Goal: Check status: Check status

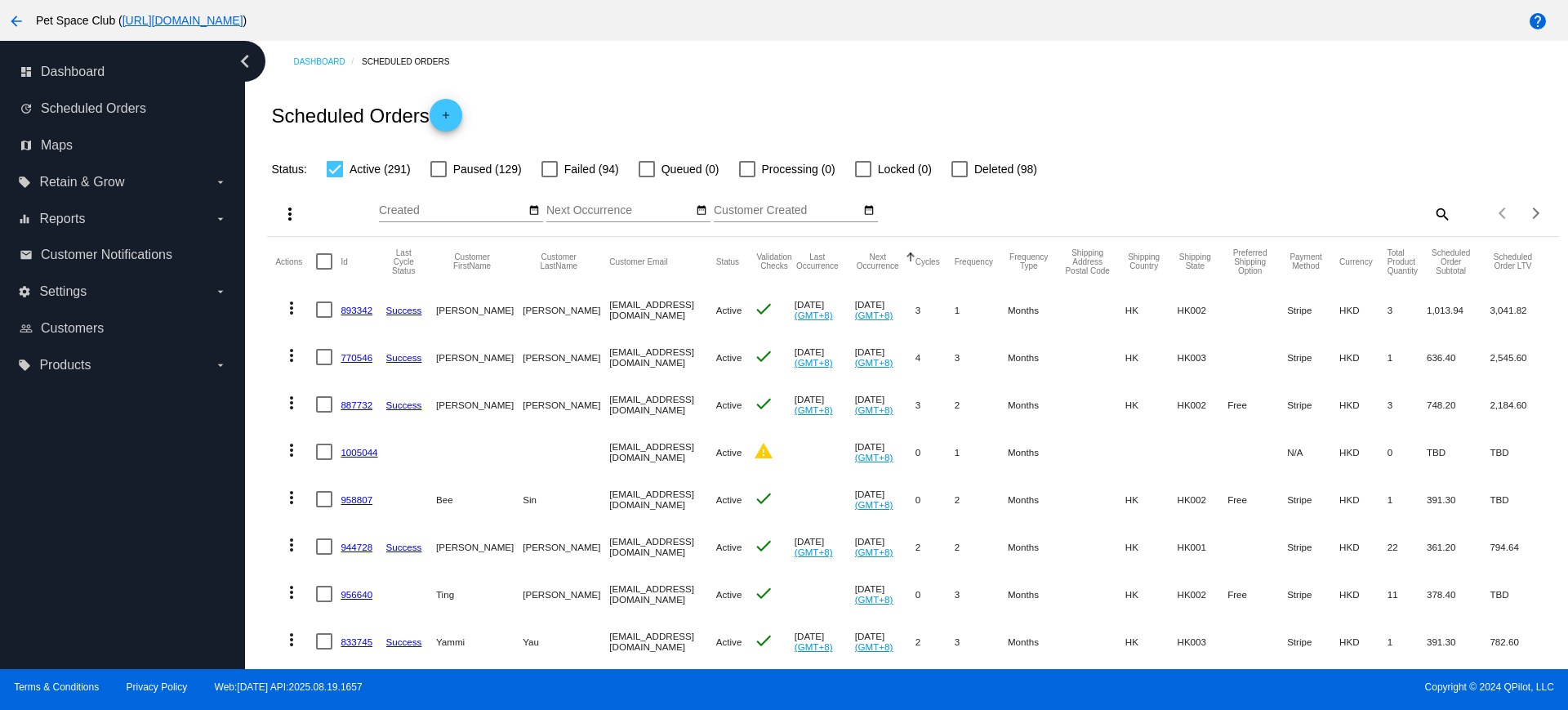
click at [1251, 105] on div "Scheduled Orders add" at bounding box center [912, 116] width 1291 height 66
click at [1527, 207] on div "Next page" at bounding box center [1532, 212] width 12 height 12
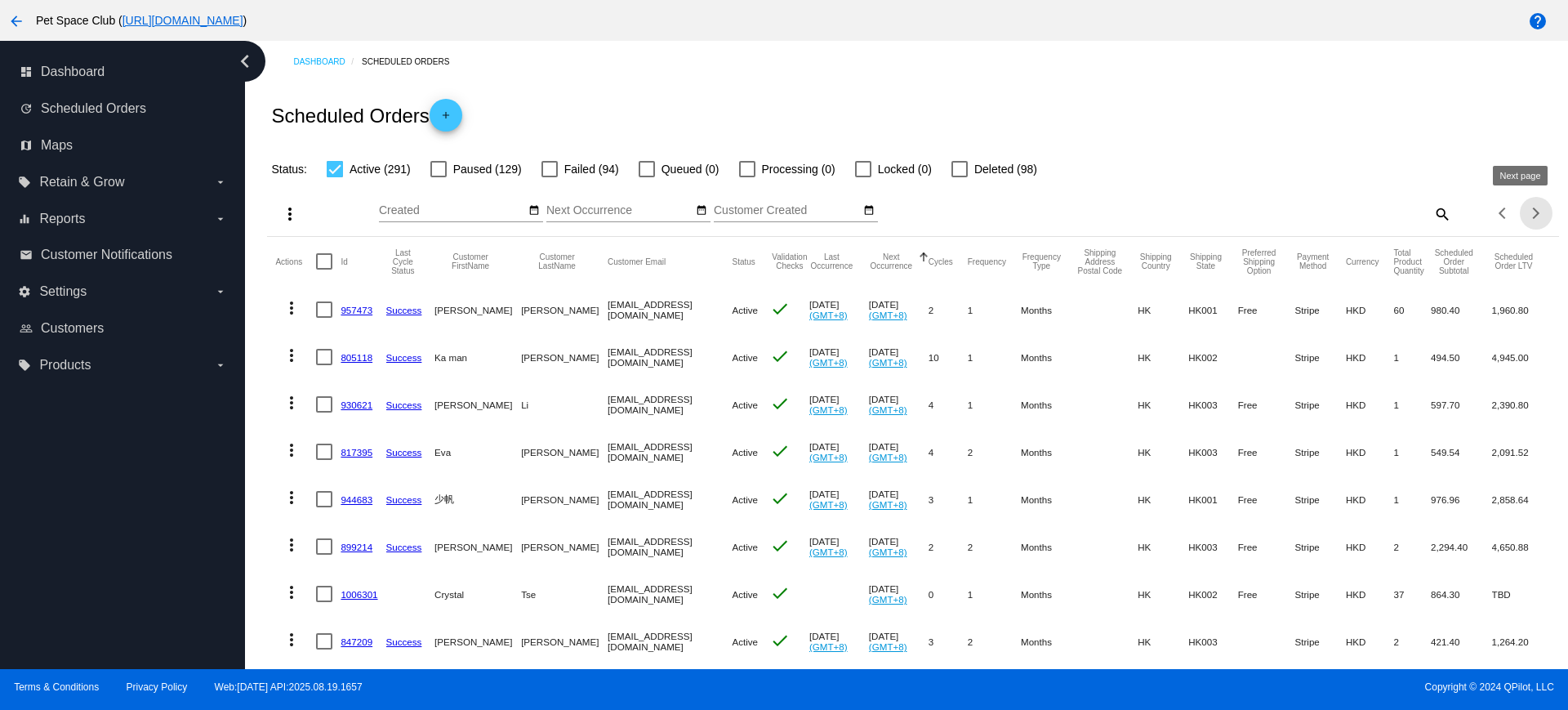
click at [1527, 215] on div "Next page" at bounding box center [1532, 212] width 12 height 12
click at [1527, 218] on div "Next page" at bounding box center [1532, 212] width 12 height 12
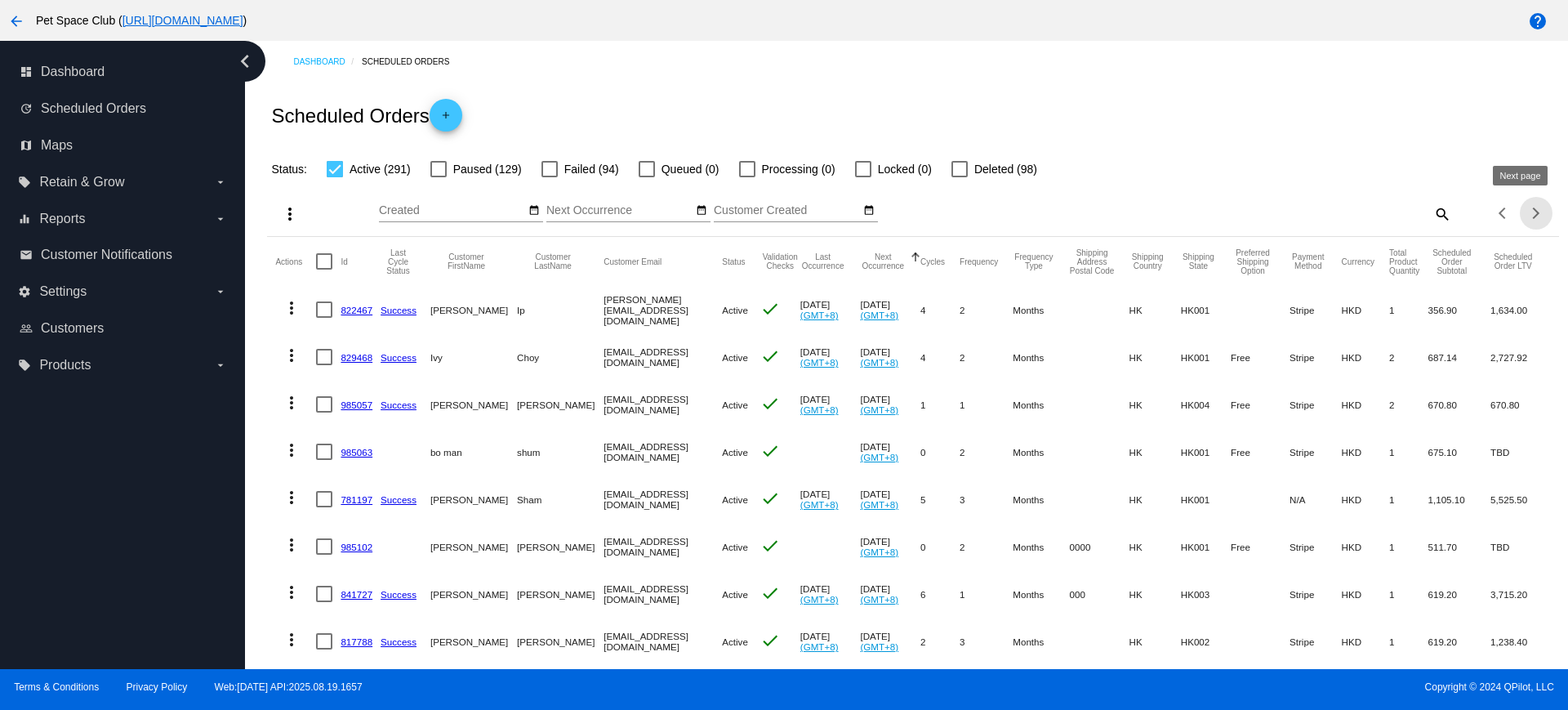
click at [1527, 211] on div "Next page" at bounding box center [1532, 212] width 12 height 12
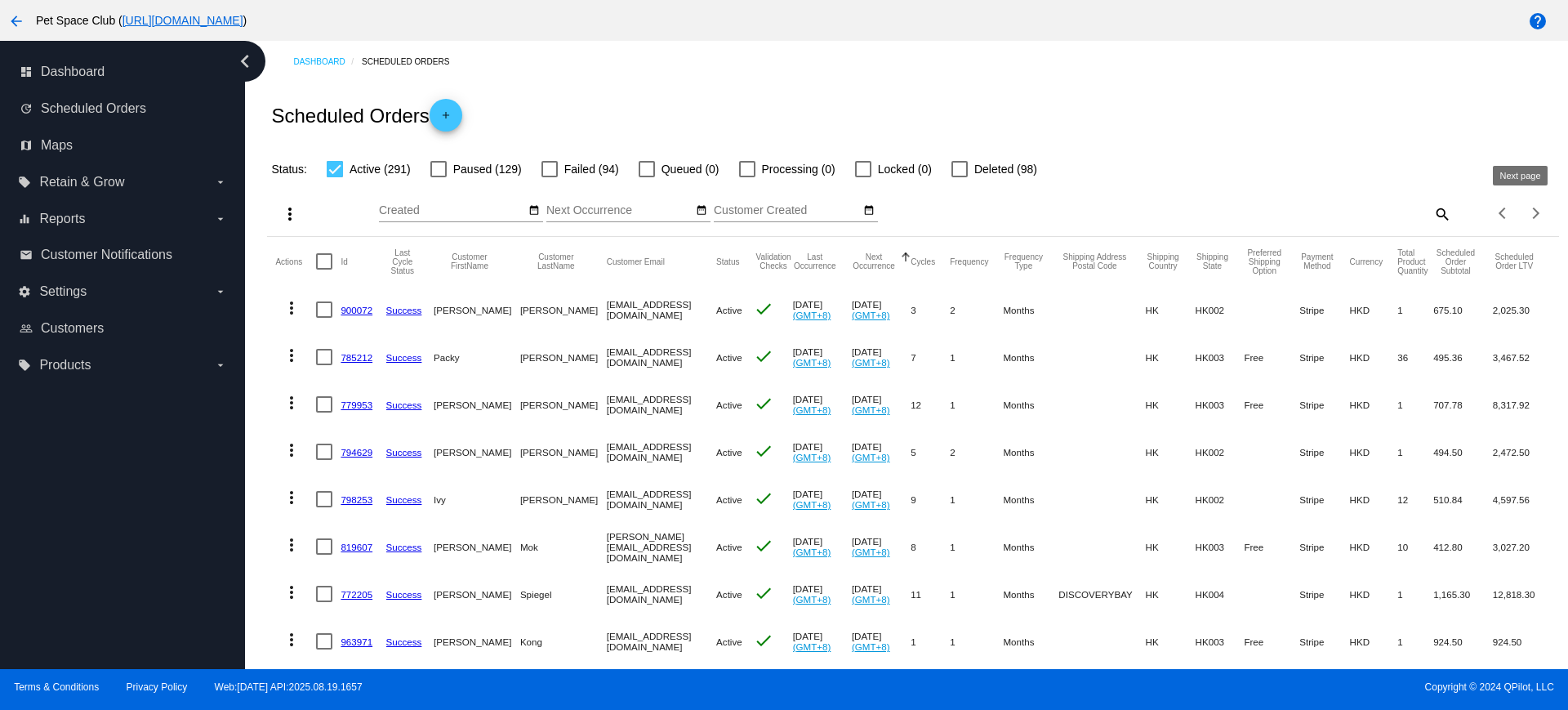
click at [1527, 210] on div "Next page" at bounding box center [1532, 212] width 12 height 12
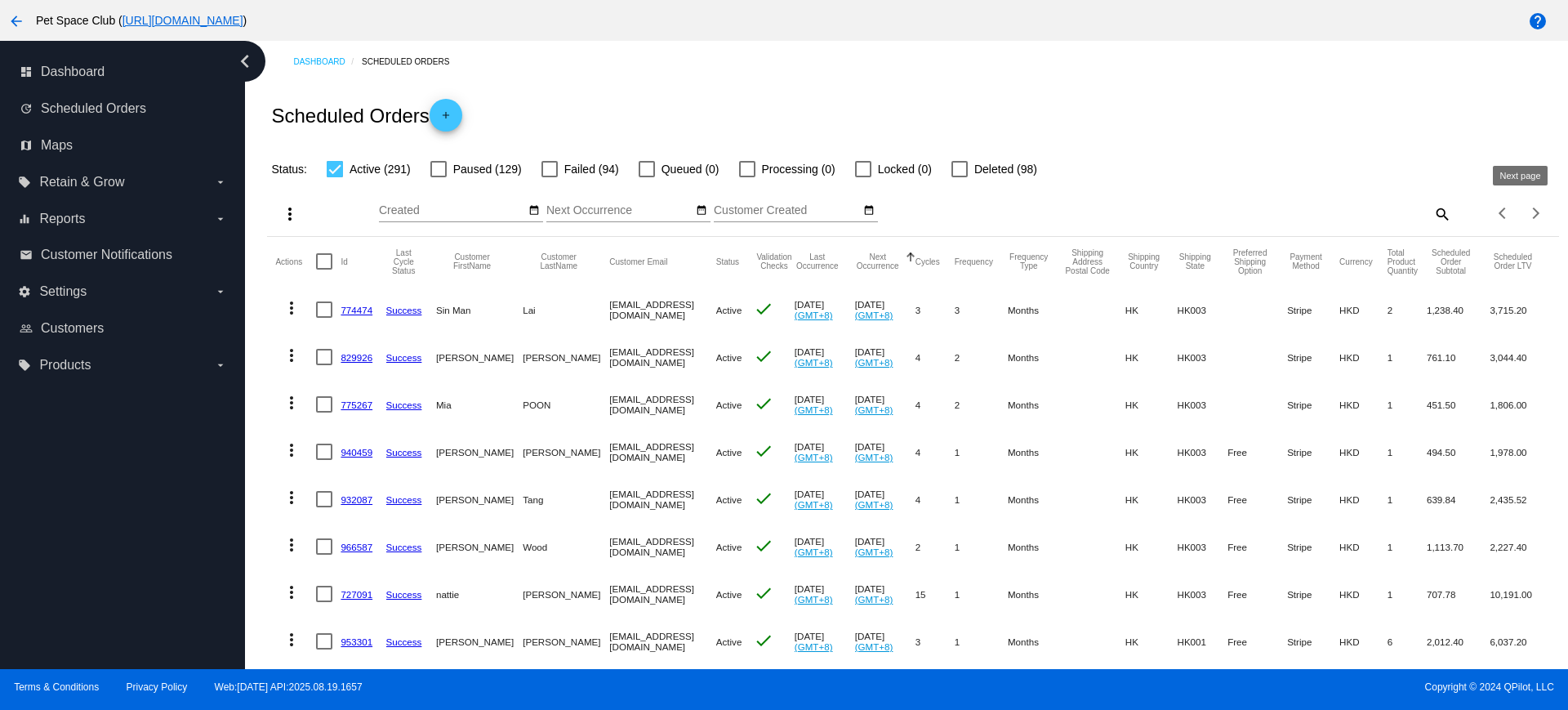
click at [1523, 211] on span "Next page" at bounding box center [1535, 212] width 33 height 8
click at [1214, 149] on div "Status: Active (291) Paused (129) Failed (94) Queued (0) Processing (0) Locked …" at bounding box center [912, 163] width 1291 height 31
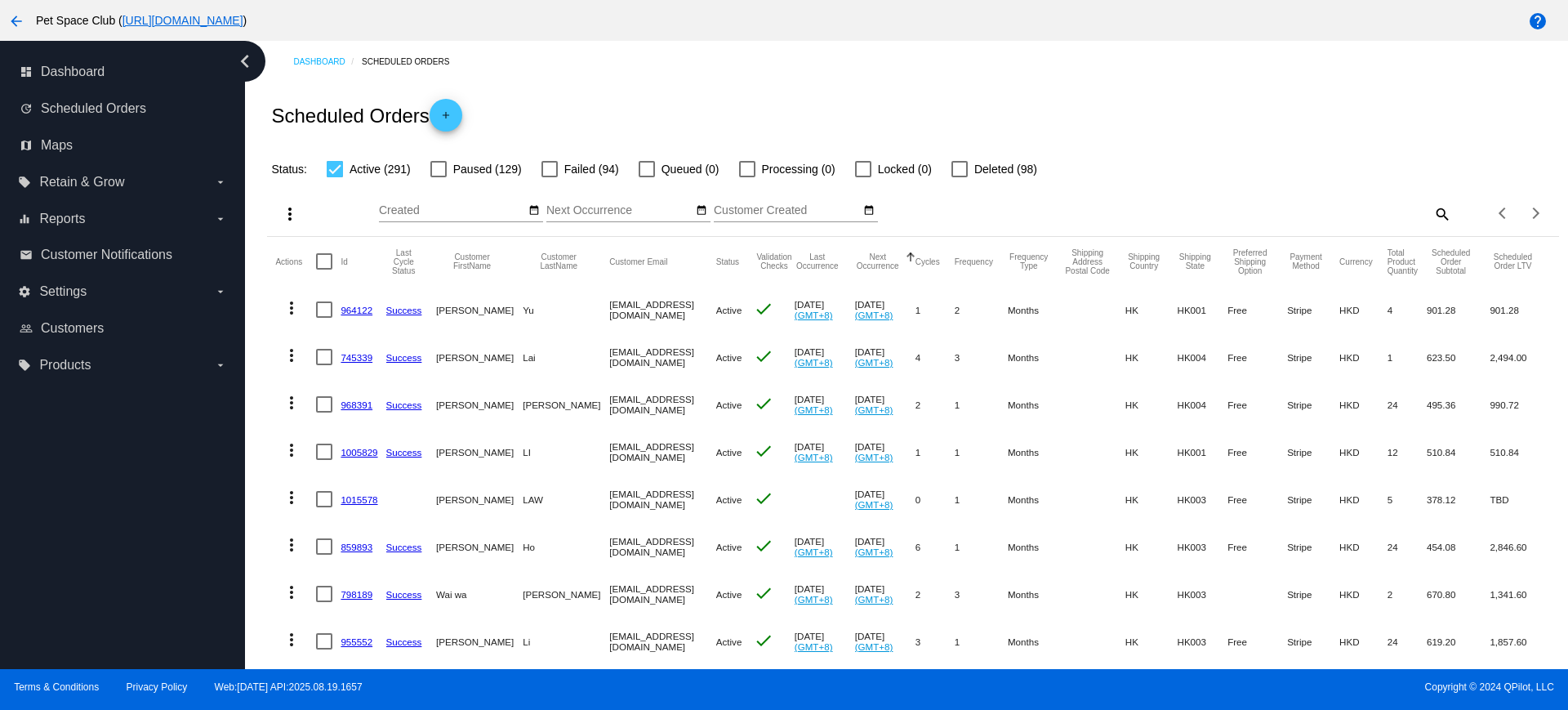
click at [1147, 205] on div "search" at bounding box center [1290, 213] width 322 height 25
click at [1176, 169] on div "Status: Active (291) Paused (129) Failed (94) Queued (0) Processing (0) Locked …" at bounding box center [912, 163] width 1291 height 31
click at [1431, 210] on mat-icon "search" at bounding box center [1441, 213] width 20 height 25
click at [1222, 208] on input "Search" at bounding box center [1290, 211] width 322 height 13
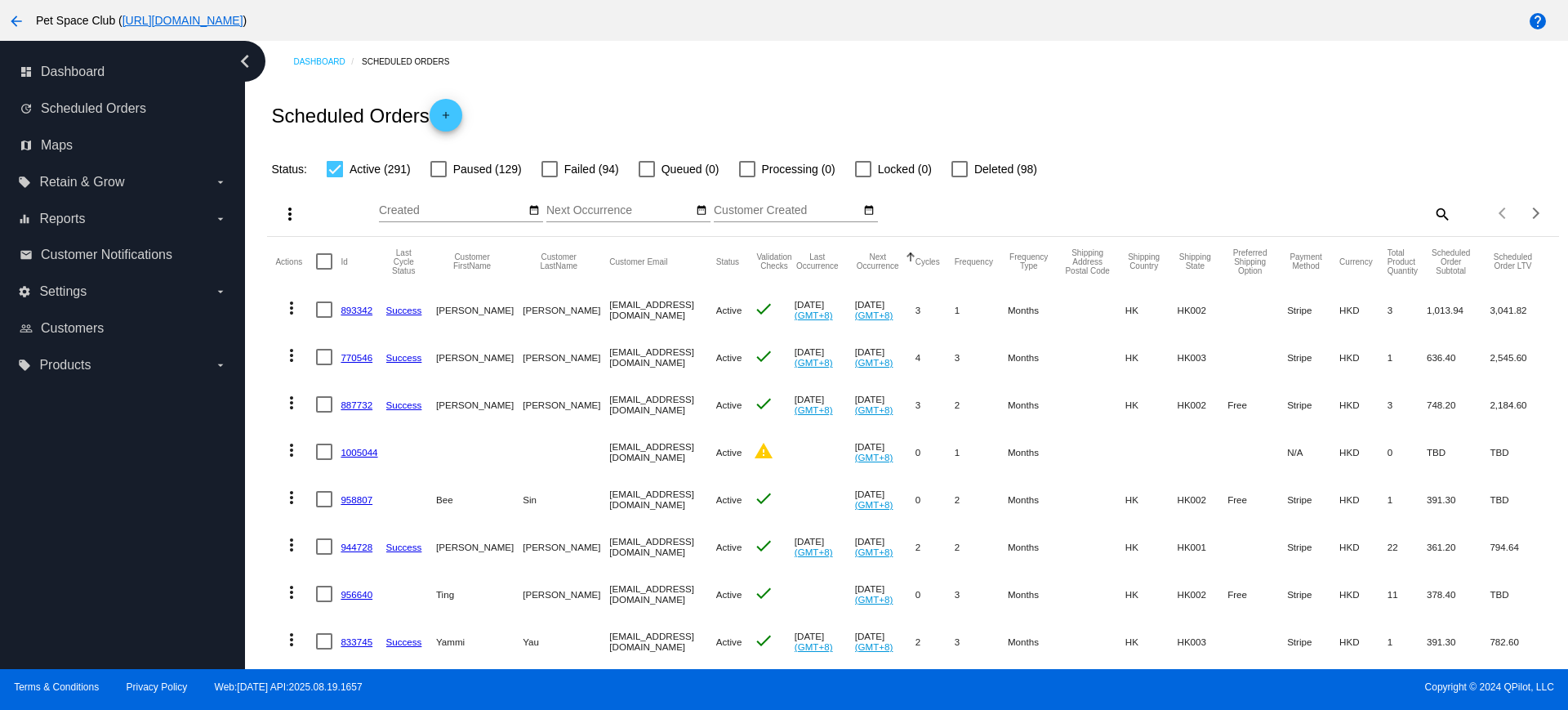
click at [1431, 212] on mat-icon "search" at bounding box center [1441, 213] width 20 height 25
click at [1311, 207] on input "Search" at bounding box center [1290, 211] width 322 height 13
paste input "893755"
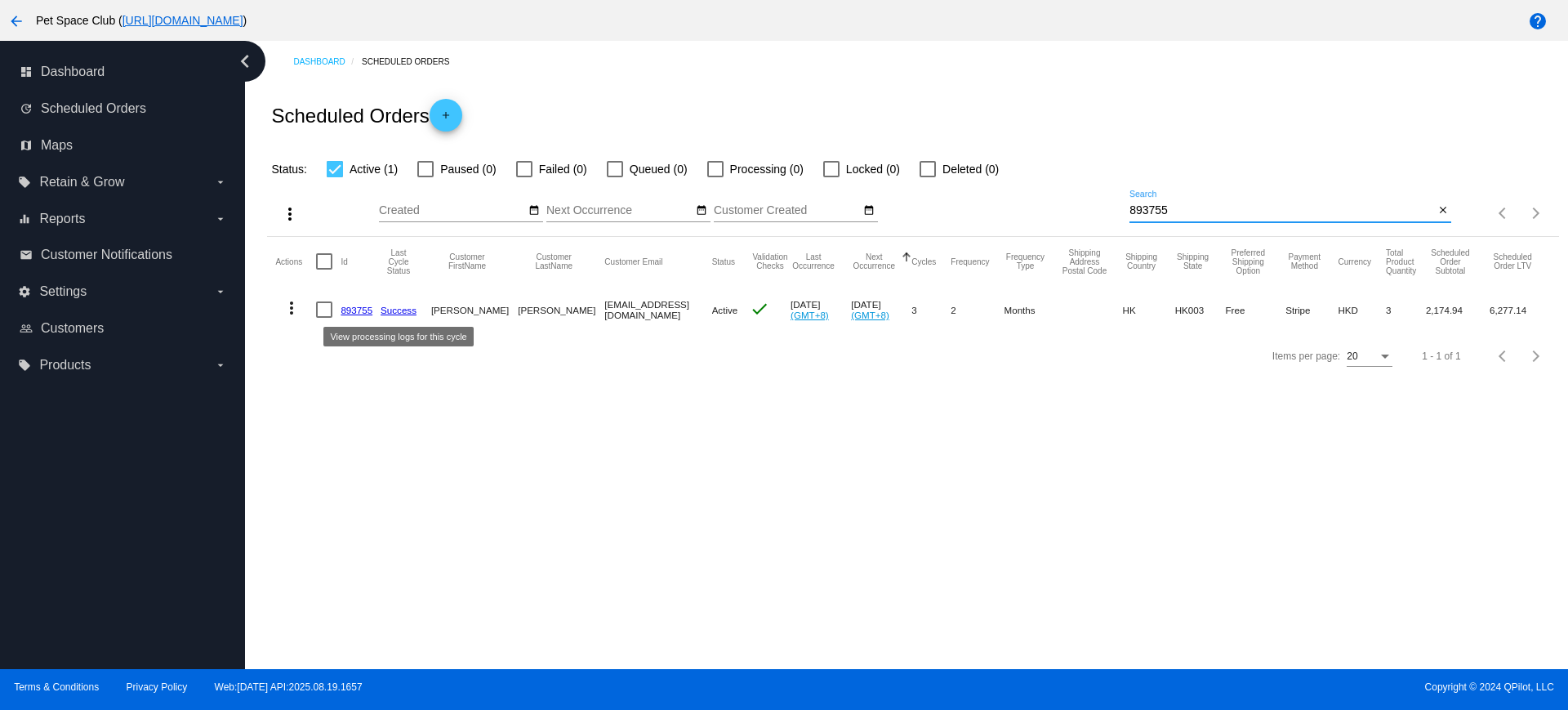
type input "893755"
drag, startPoint x: 1207, startPoint y: 209, endPoint x: 1070, endPoint y: 207, distance: 137.0
click at [1070, 207] on div "more_vert Sep Jan Feb Mar Apr 1" at bounding box center [912, 207] width 1291 height 58
click at [1003, 530] on div "Dashboard Scheduled Orders Scheduled Orders add Status: Active (1) Paused (0) F…" at bounding box center [906, 355] width 1323 height 628
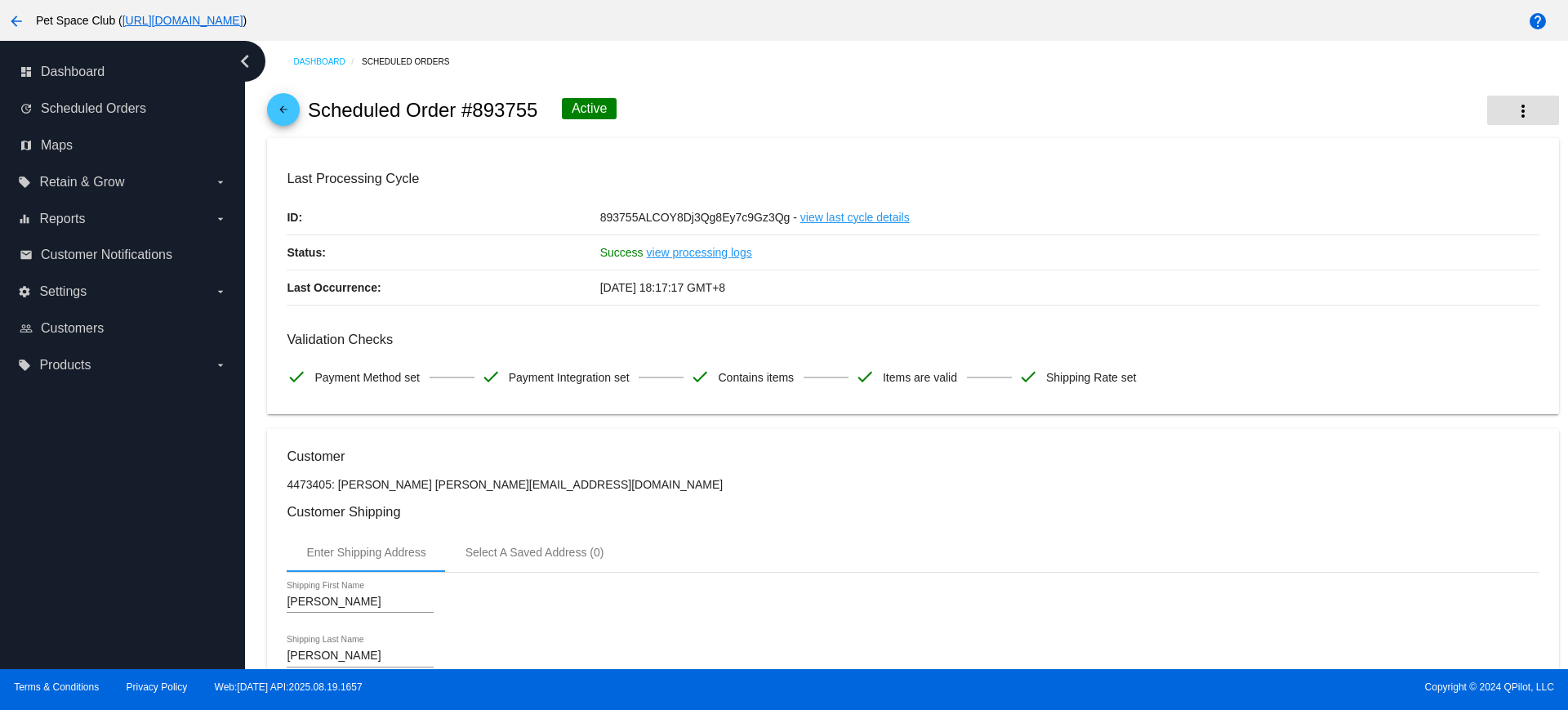
click at [1513, 111] on mat-icon "more_vert" at bounding box center [1523, 111] width 20 height 20
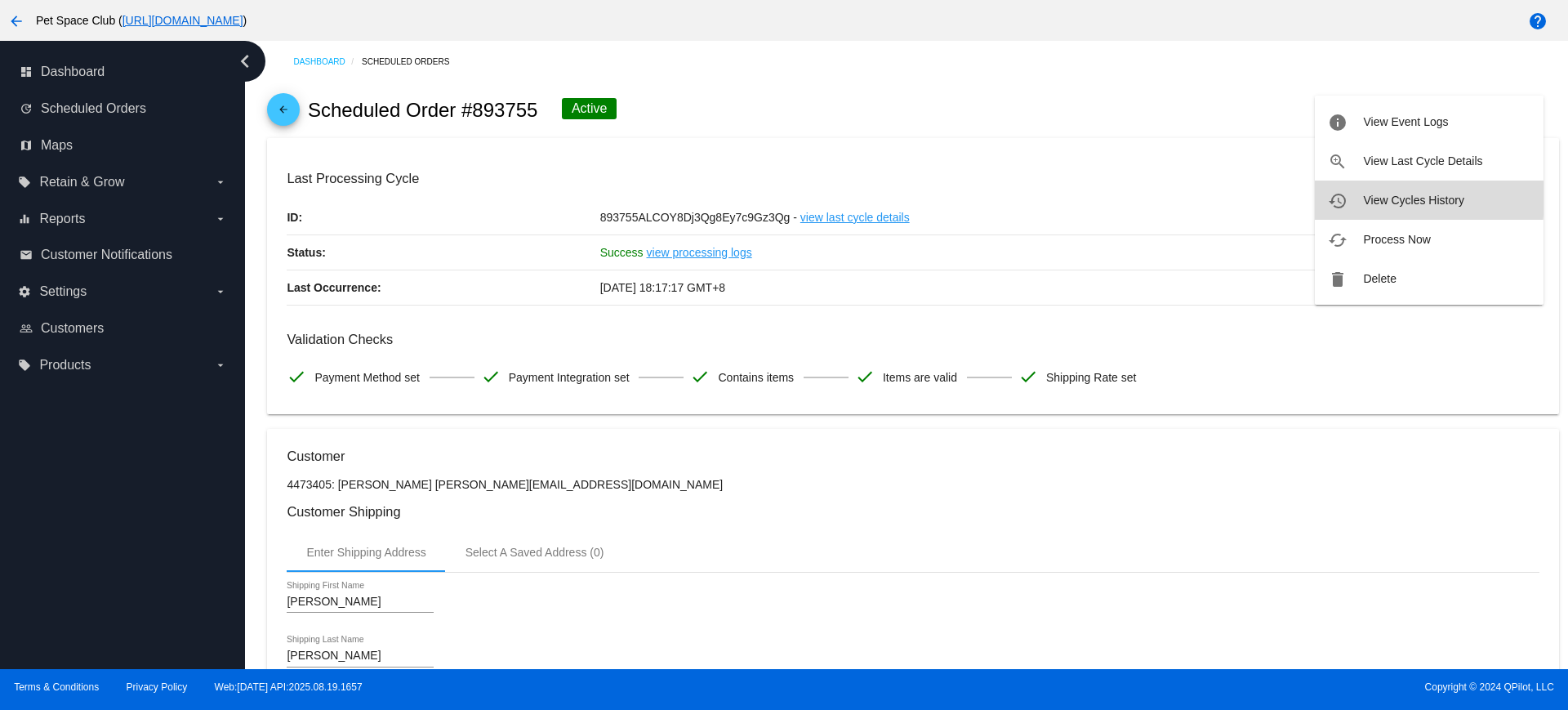
click at [1368, 198] on span "View Cycles History" at bounding box center [1413, 200] width 100 height 13
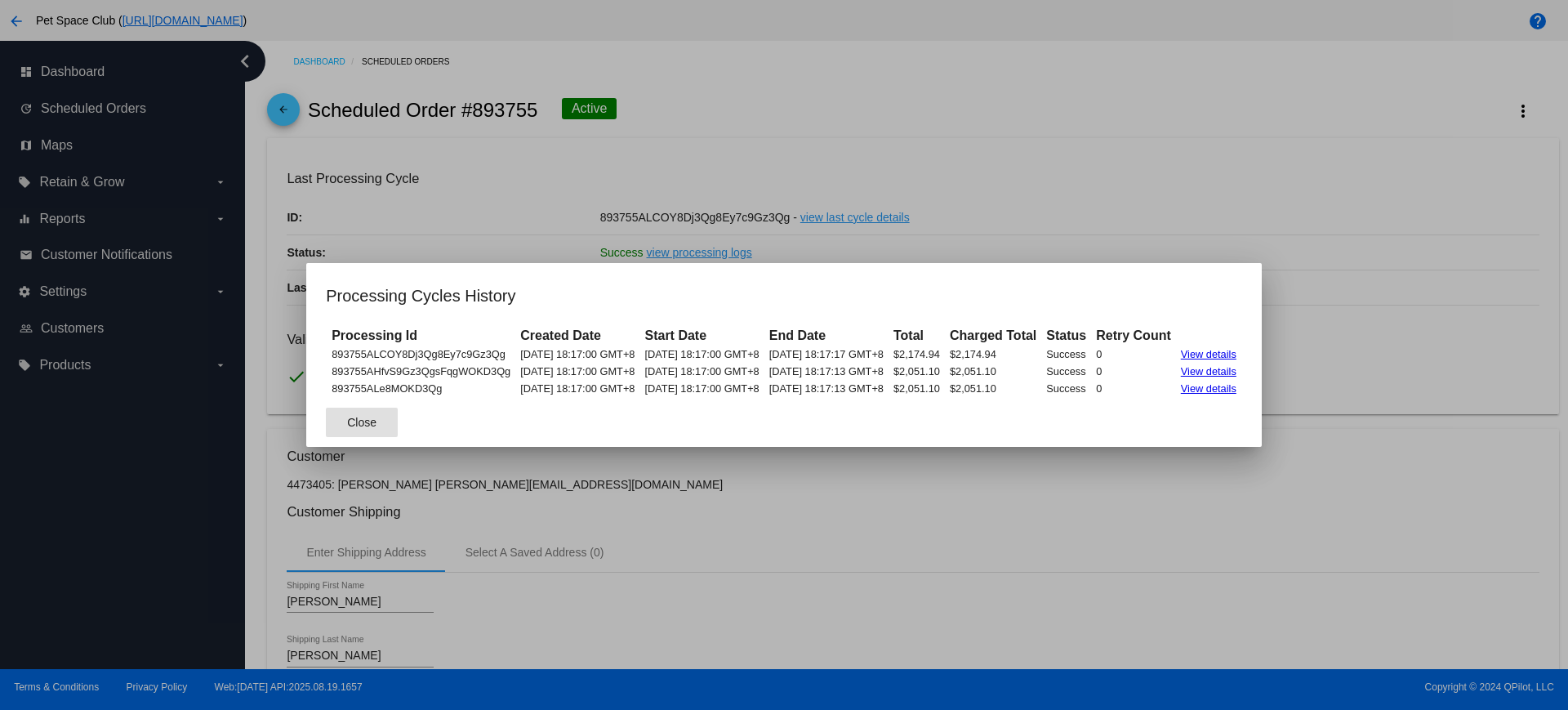
click at [326, 425] on button "Close" at bounding box center [362, 422] width 72 height 29
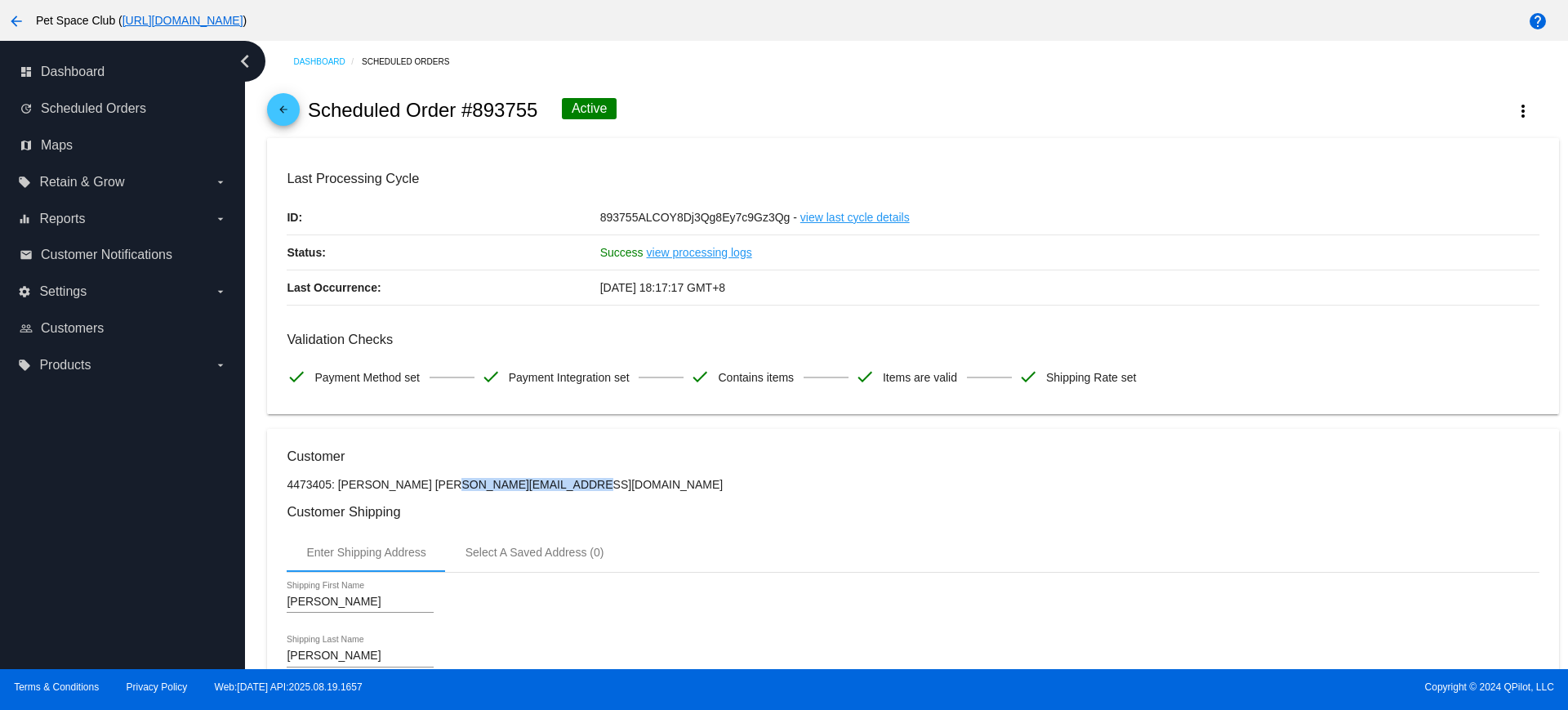
drag, startPoint x: 538, startPoint y: 483, endPoint x: 402, endPoint y: 489, distance: 136.1
click at [402, 489] on p "4473405: [PERSON_NAME] [PERSON_NAME][EMAIL_ADDRESS][DOMAIN_NAME]" at bounding box center [912, 484] width 1252 height 13
click at [1170, 166] on mat-card "Last Processing Cycle ID: 893755ALCOY8Dj3Qg8Ey7c9Gz3Qg - view last cycle detail…" at bounding box center [912, 276] width 1291 height 277
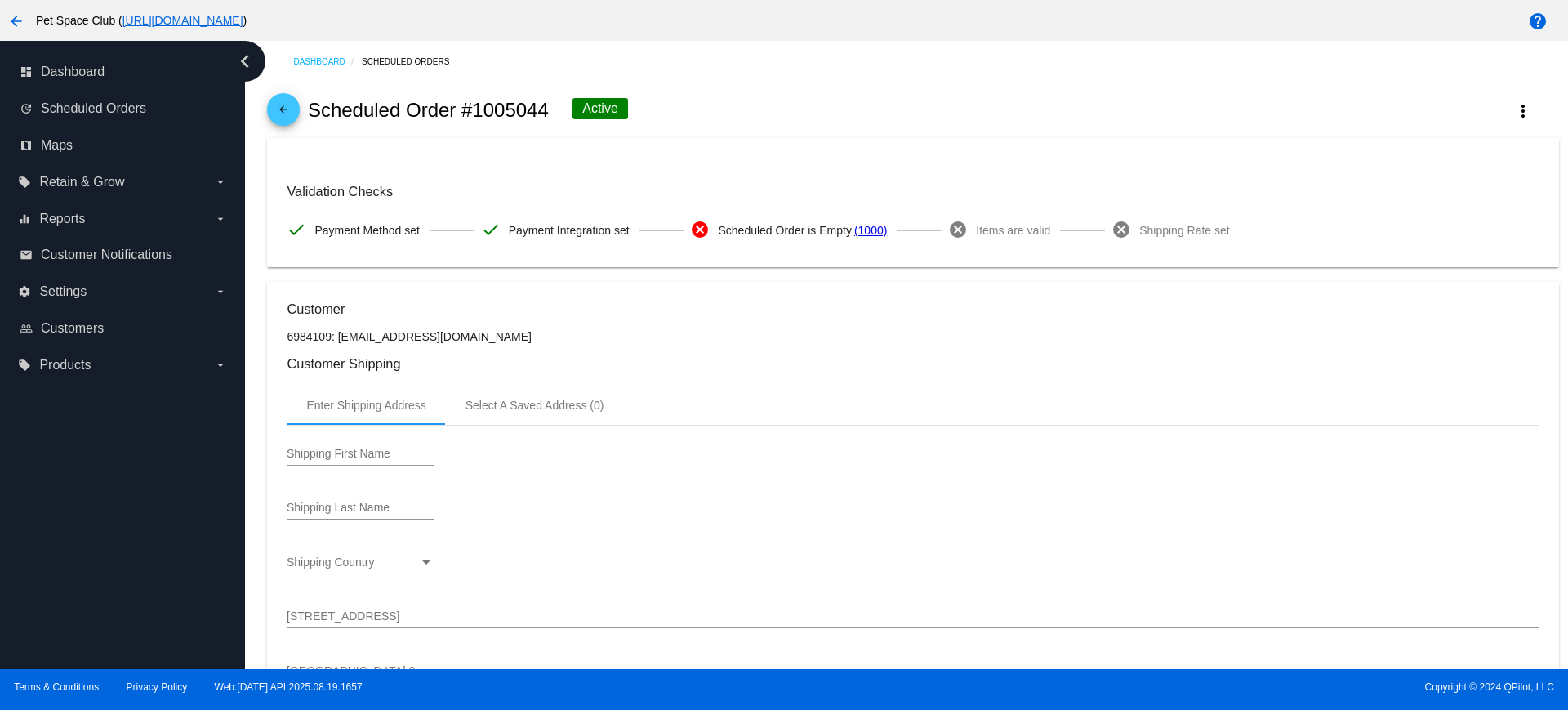
scroll to position [102, 0]
